Goal: Information Seeking & Learning: Learn about a topic

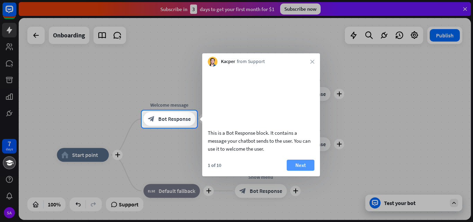
click at [296, 171] on button "Next" at bounding box center [301, 165] width 28 height 11
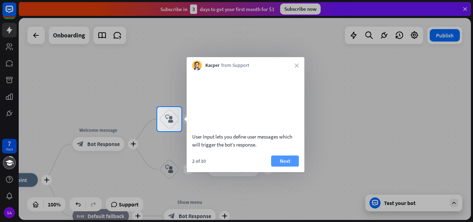
click at [288, 166] on button "Next" at bounding box center [285, 160] width 28 height 11
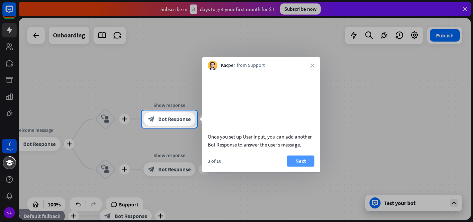
click at [300, 165] on button "Next" at bounding box center [301, 160] width 28 height 11
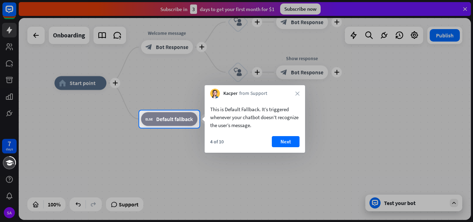
click at [290, 148] on div "4 of 10 Next" at bounding box center [255, 144] width 100 height 17
click at [287, 143] on button "Next" at bounding box center [286, 141] width 28 height 11
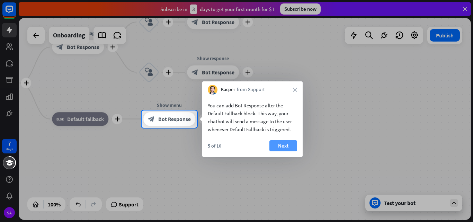
click at [286, 143] on button "Next" at bounding box center [283, 145] width 28 height 11
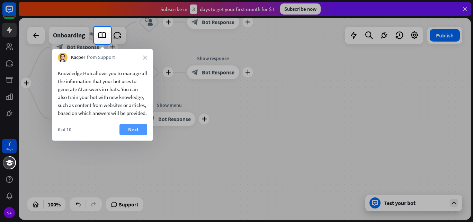
click at [126, 135] on button "Next" at bounding box center [133, 129] width 28 height 11
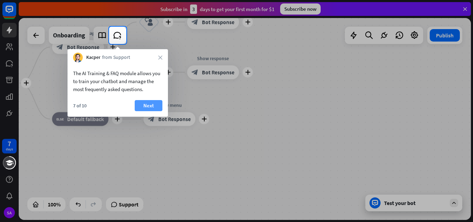
click at [138, 111] on div "7 of 10 Next" at bounding box center [117, 108] width 100 height 17
click at [145, 107] on button "Next" at bounding box center [149, 105] width 28 height 11
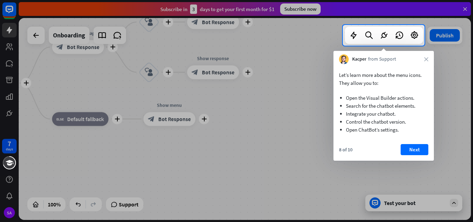
click at [410, 144] on div "Let’s learn more about the menu icons. They allow you to: Open the Visual Build…" at bounding box center [383, 112] width 100 height 97
drag, startPoint x: 409, startPoint y: 148, endPoint x: 261, endPoint y: 152, distance: 148.2
click at [408, 148] on button "Next" at bounding box center [414, 149] width 28 height 11
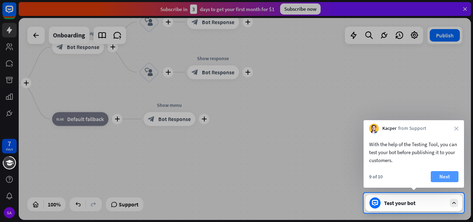
click at [445, 174] on button "Next" at bounding box center [445, 176] width 28 height 11
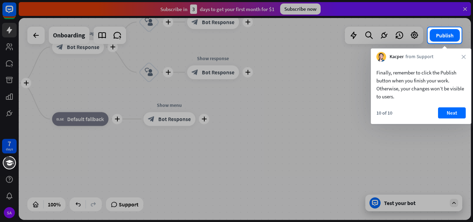
click at [412, 209] on div at bounding box center [236, 132] width 473 height 179
click at [446, 117] on button "Next" at bounding box center [452, 112] width 28 height 11
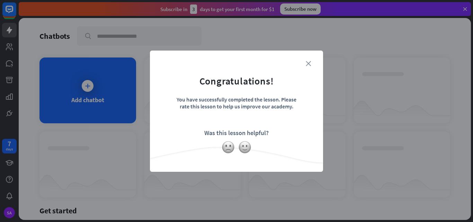
click at [310, 63] on icon "close" at bounding box center [308, 63] width 5 height 5
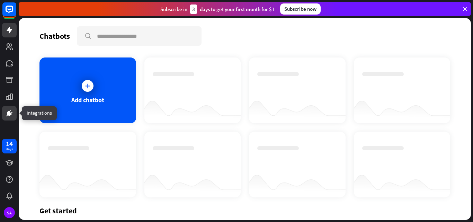
click at [6, 116] on icon at bounding box center [9, 113] width 8 height 8
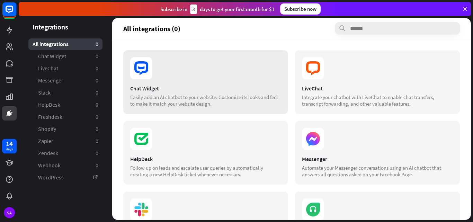
click at [244, 59] on section at bounding box center [205, 68] width 151 height 22
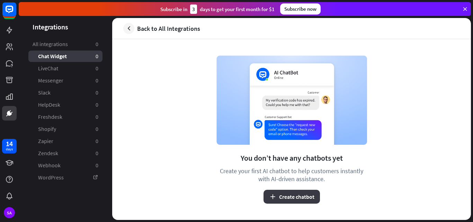
click at [277, 195] on button "Create chatbot" at bounding box center [291, 197] width 56 height 14
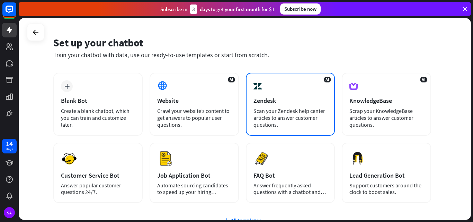
scroll to position [35, 0]
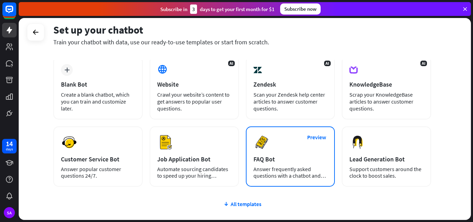
click at [266, 155] on div "FAQ Bot" at bounding box center [290, 159] width 74 height 8
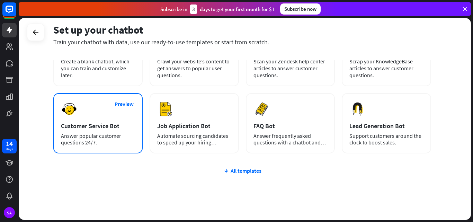
scroll to position [69, 0]
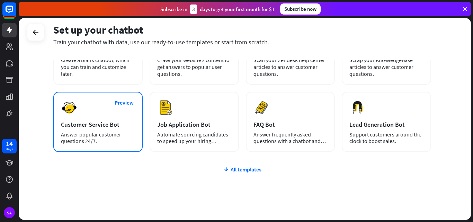
click at [115, 134] on div "Answer popular customer questions 24/7." at bounding box center [98, 137] width 74 height 13
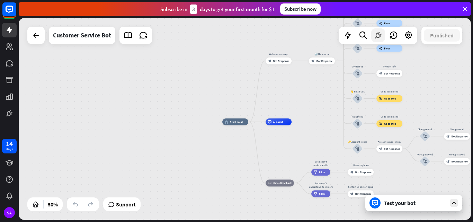
click at [378, 37] on icon at bounding box center [377, 35] width 9 height 9
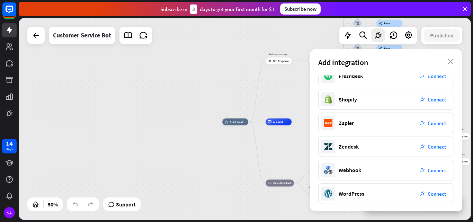
scroll to position [129, 0]
